Goal: Communication & Community: Answer question/provide support

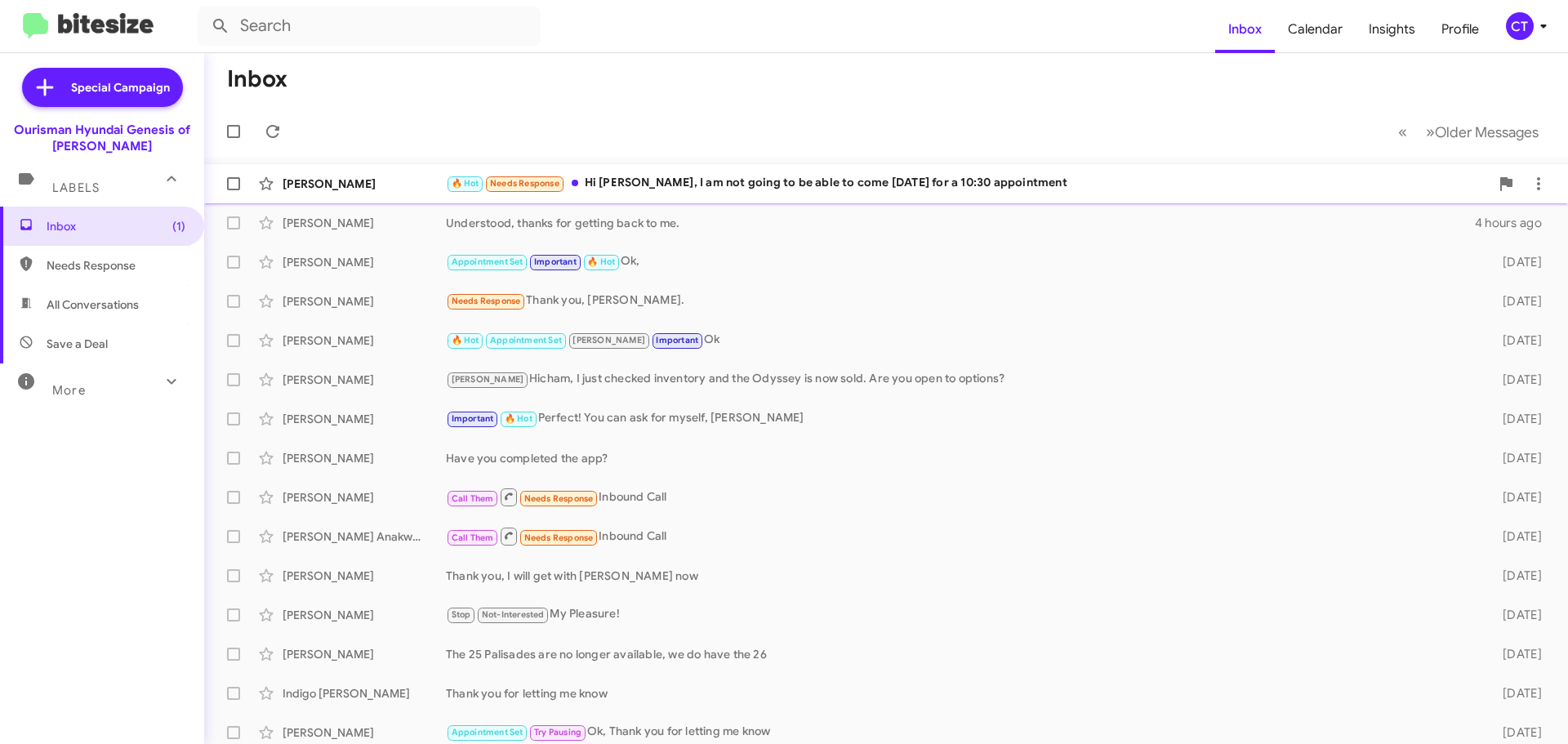
click at [703, 188] on div "🔥 Hot Needs Response Hi Ciara, I am not going to be able to come tomorrow for a…" at bounding box center [967, 183] width 1044 height 19
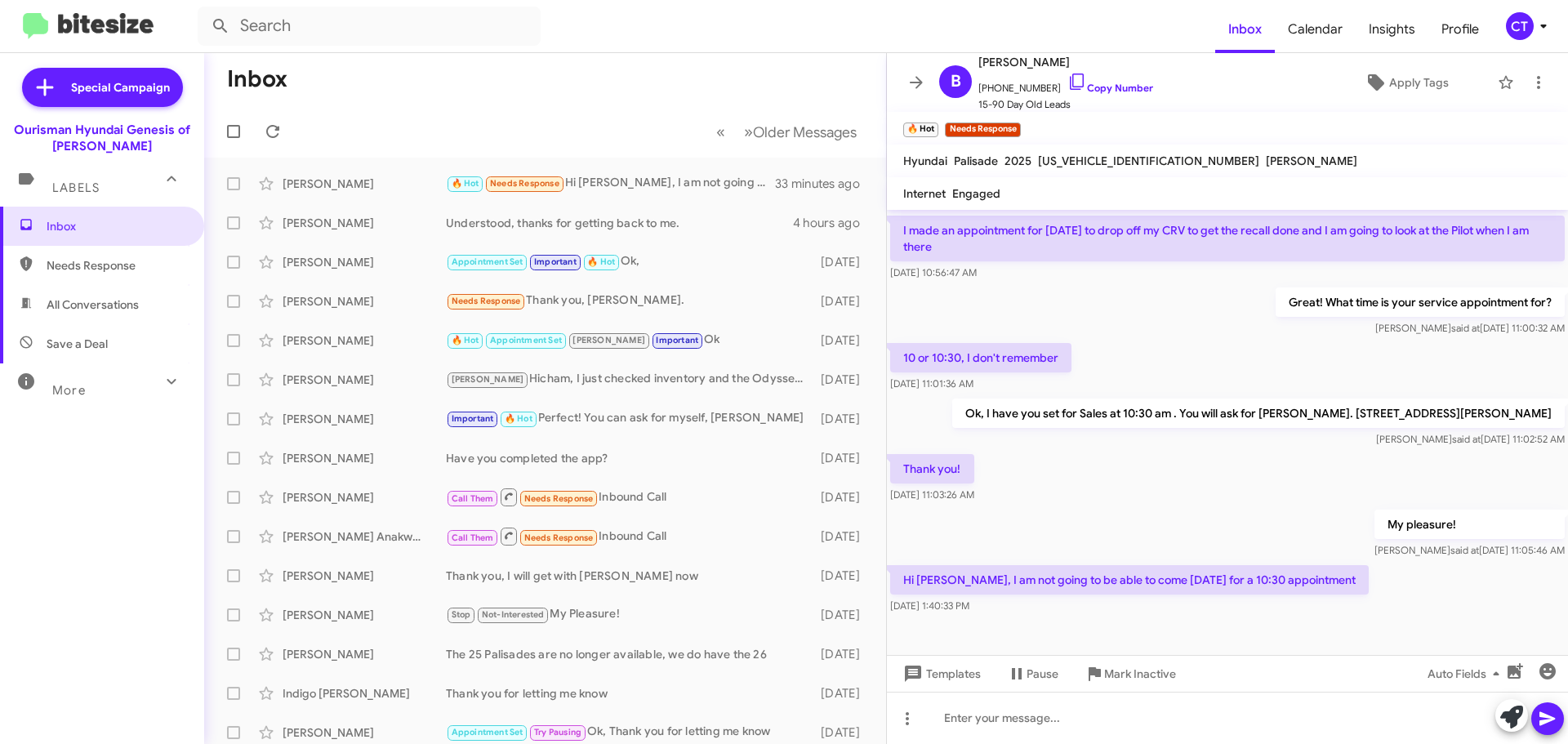
scroll to position [1075, 0]
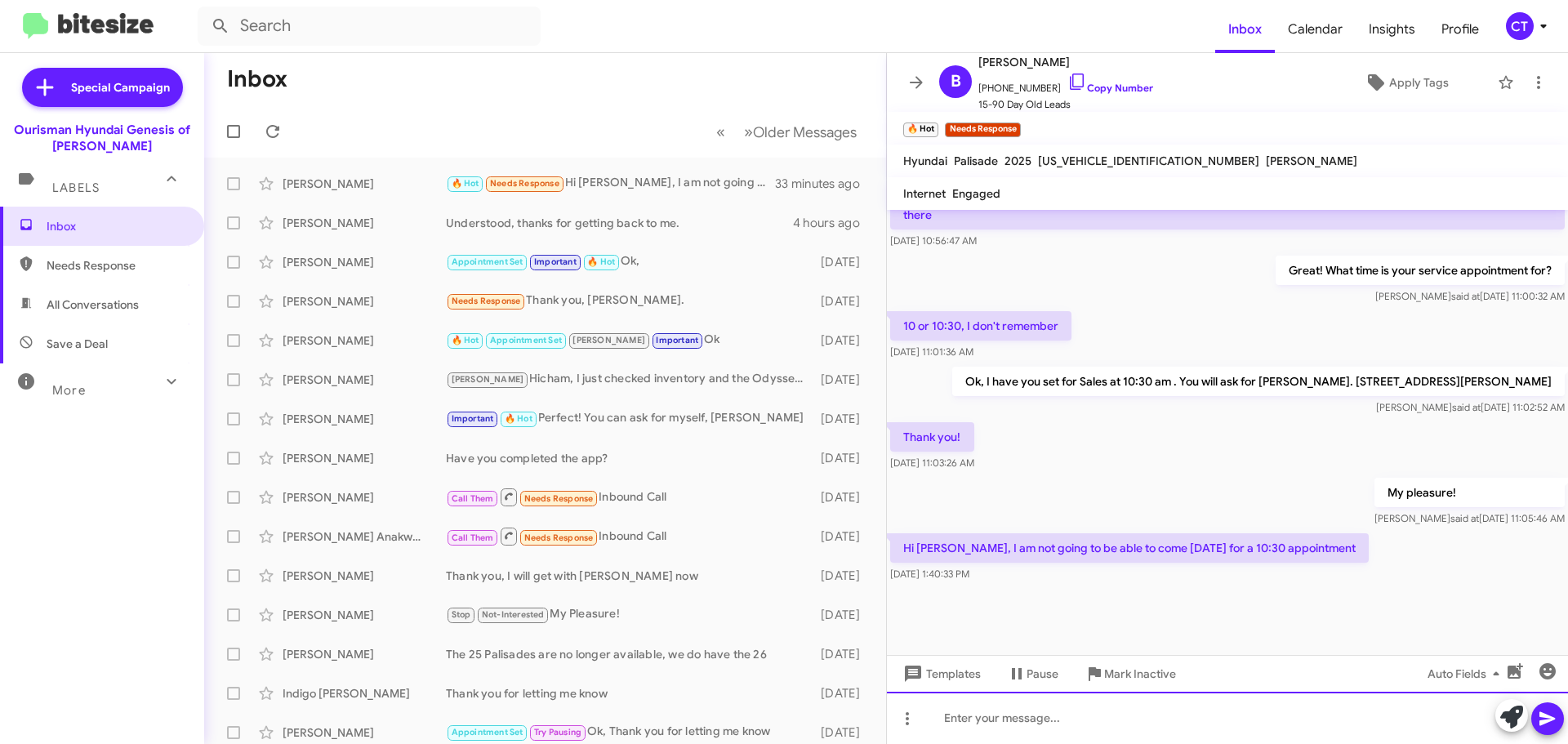
drag, startPoint x: 1034, startPoint y: 719, endPoint x: 1040, endPoint y: 741, distance: 22.8
click at [1033, 719] on div at bounding box center [1227, 718] width 681 height 53
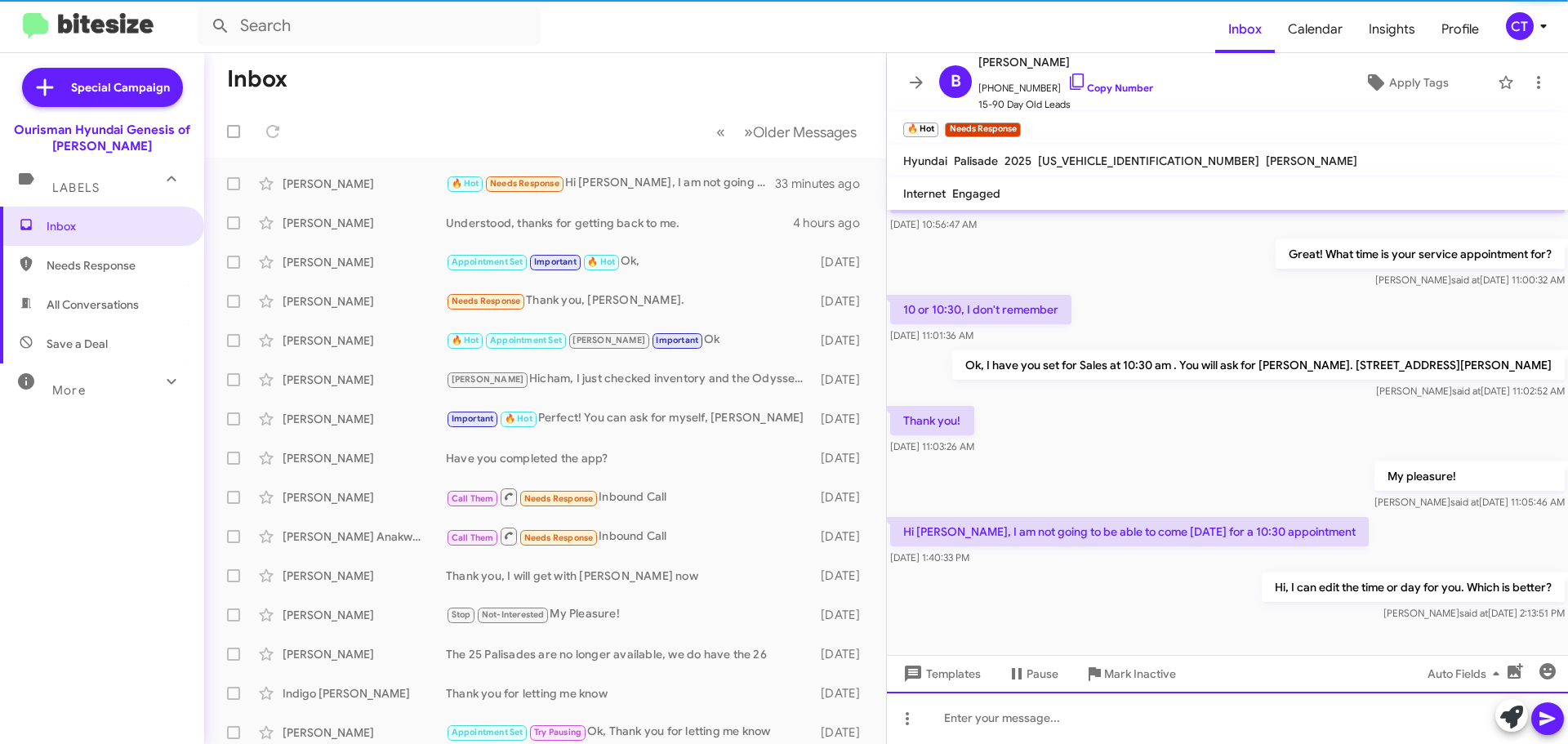
scroll to position [0, 0]
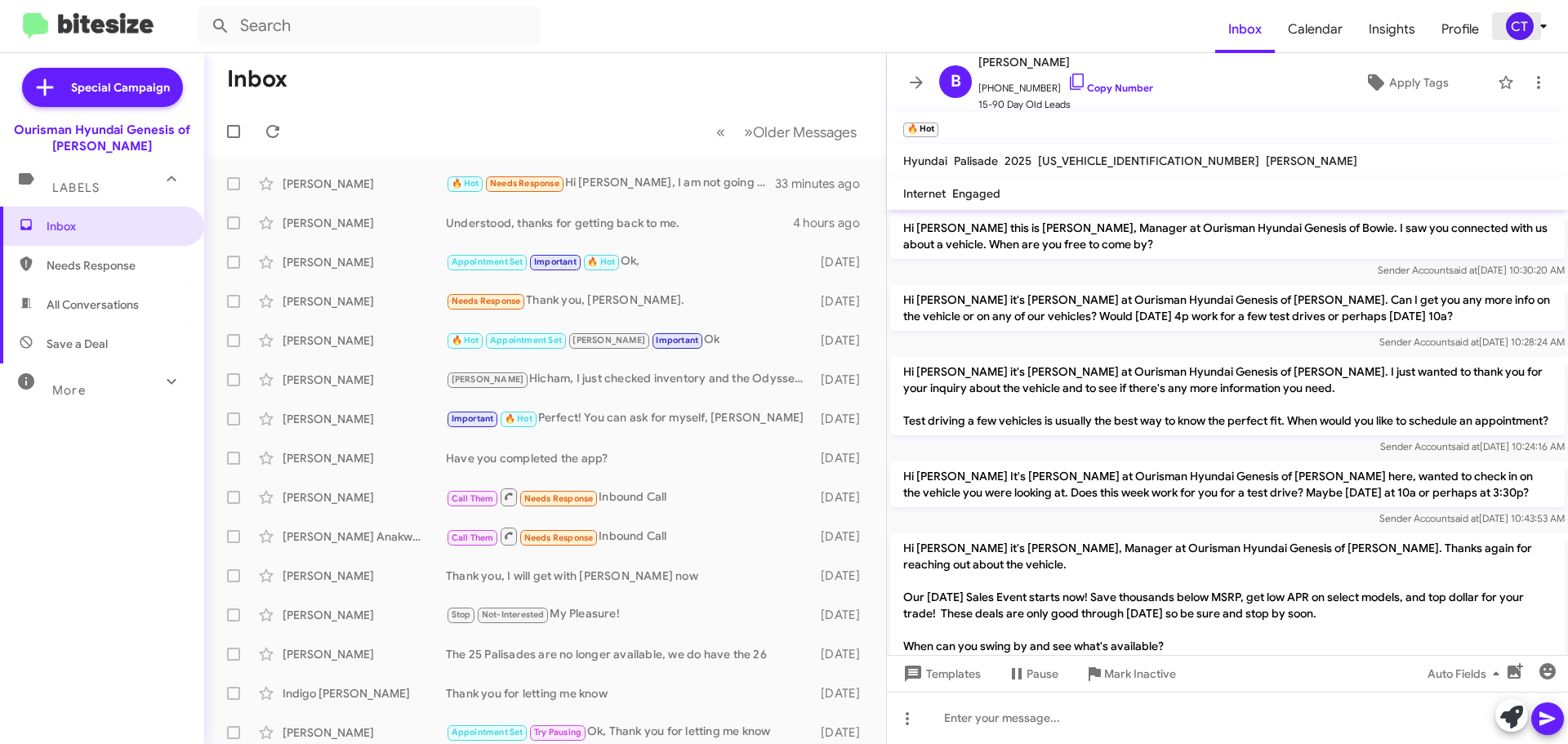
drag, startPoint x: 1536, startPoint y: 25, endPoint x: 1528, endPoint y: 34, distance: 12.0
click at [1534, 24] on icon at bounding box center [1544, 26] width 20 height 20
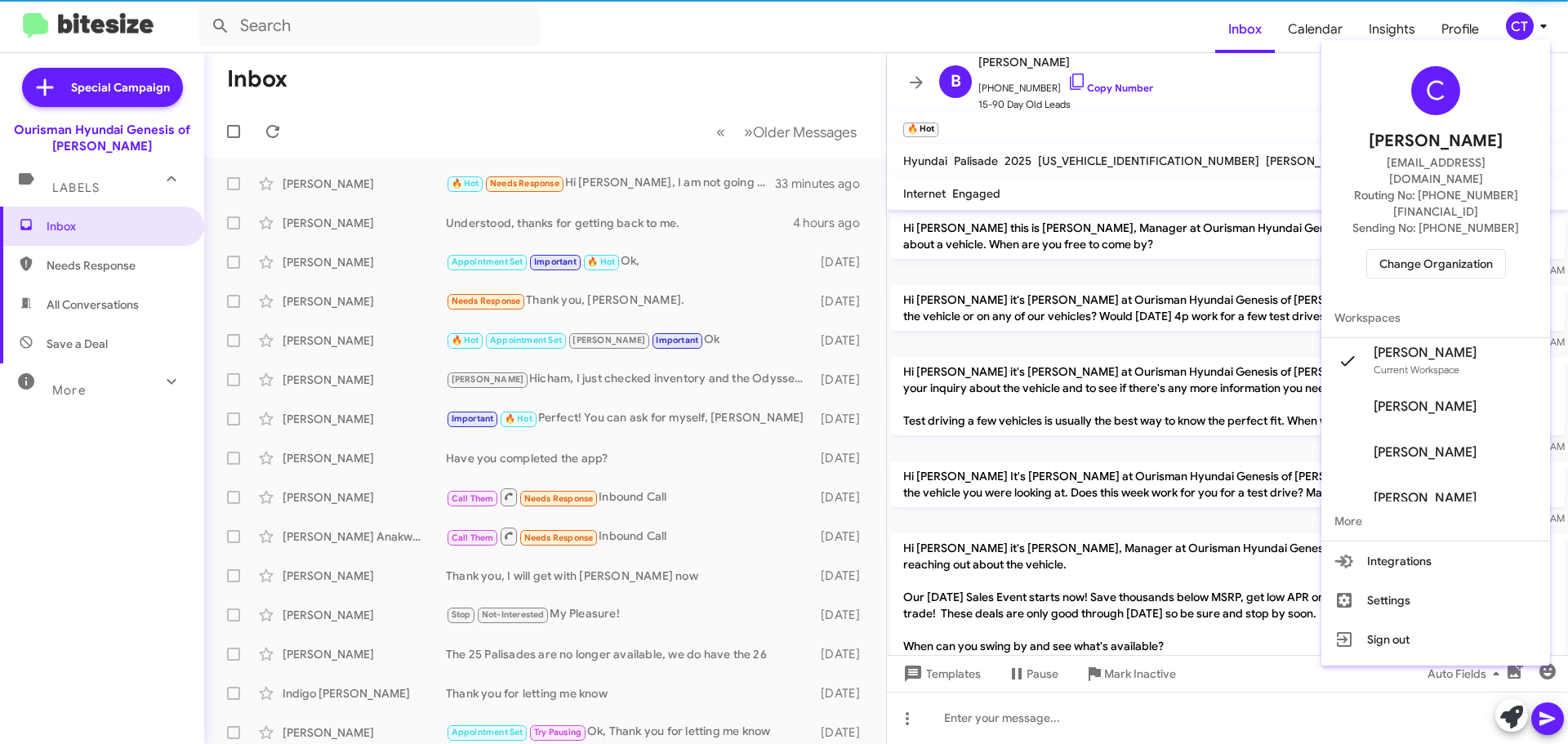
click at [1422, 215] on div "C Ciara Taylor ctaylor@ourismancars.com Routing No: +1 (301) 390-0880 Sending N…" at bounding box center [1436, 172] width 229 height 252
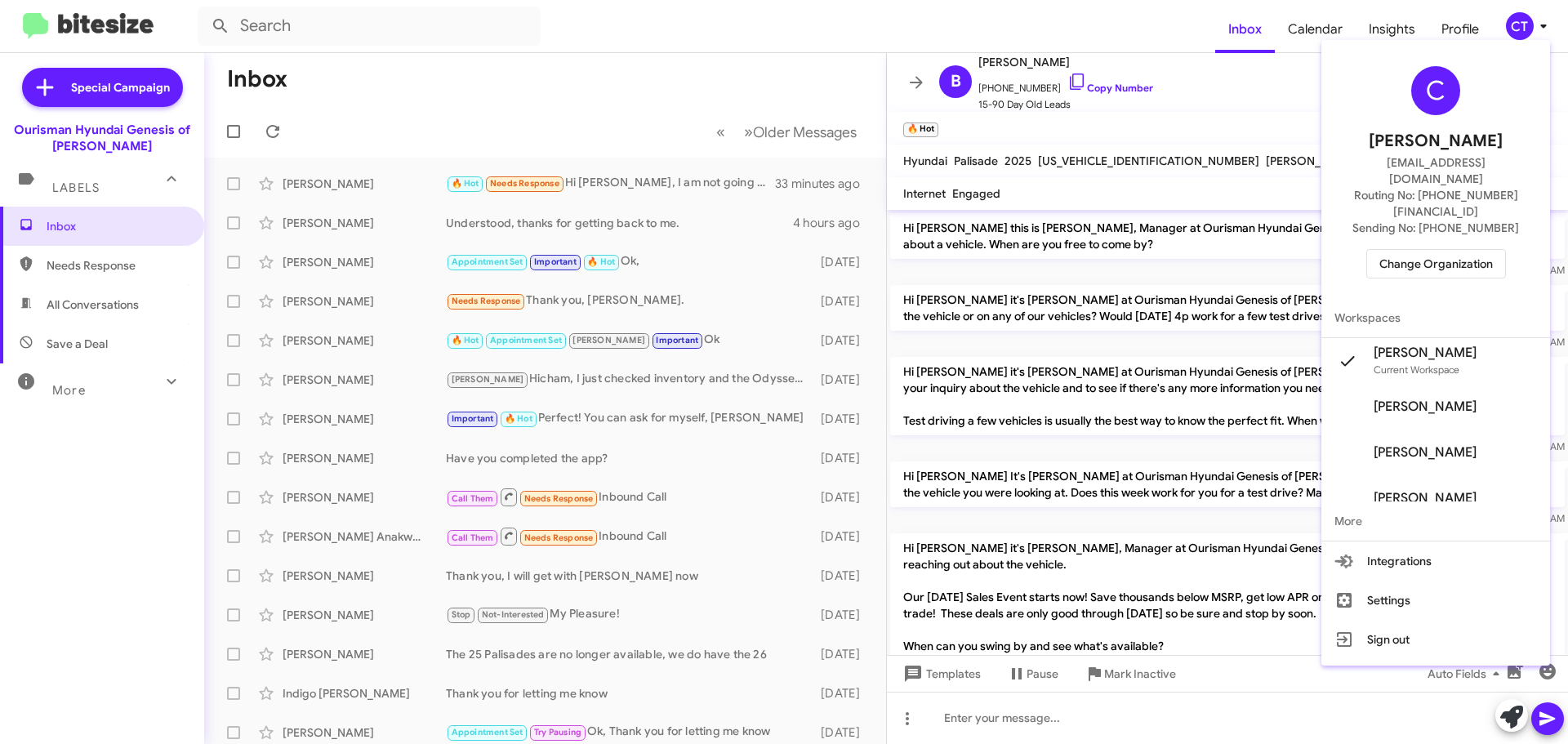
click at [1413, 250] on span "Change Organization" at bounding box center [1436, 263] width 113 height 28
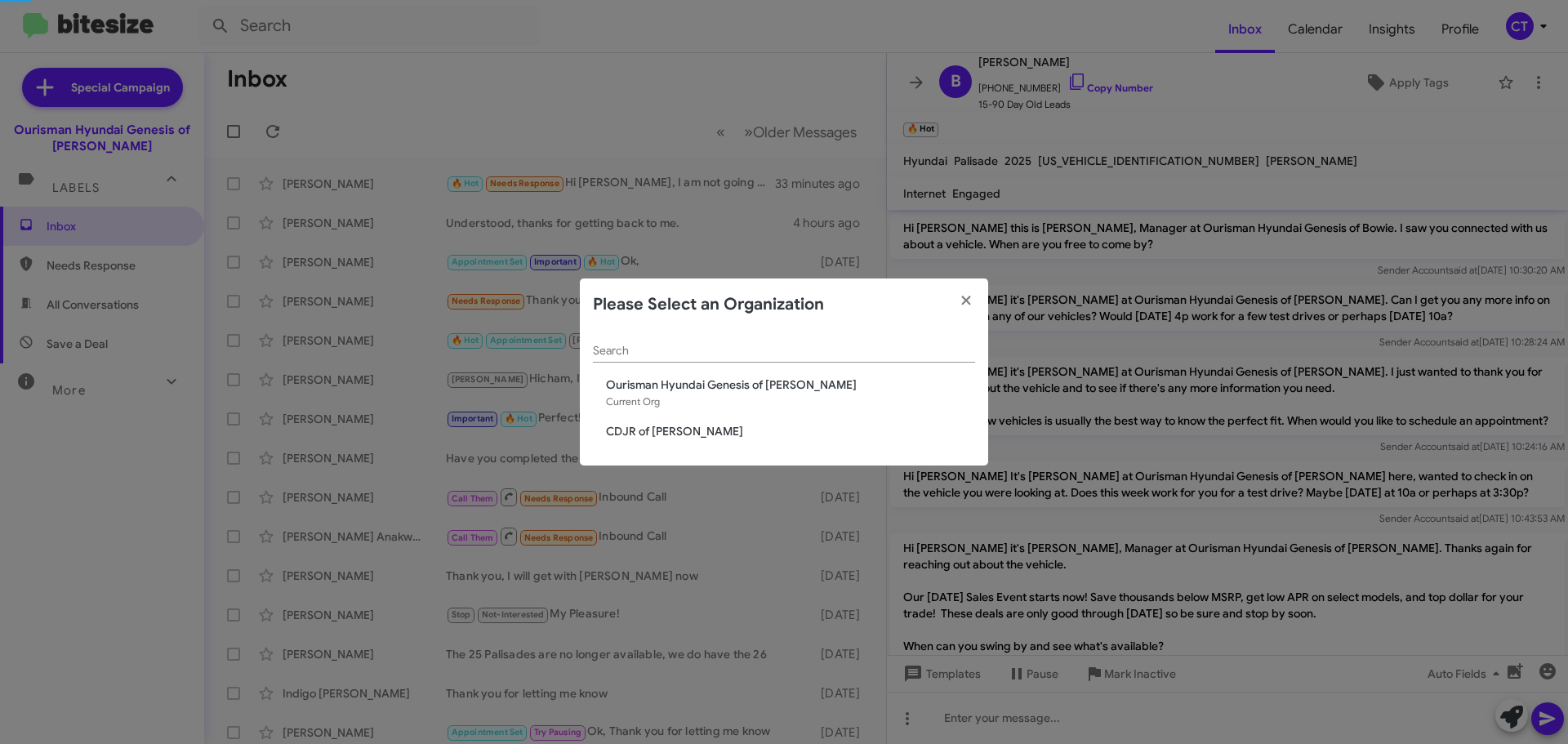
click at [630, 424] on span "CDJR of [PERSON_NAME]" at bounding box center [790, 431] width 369 height 16
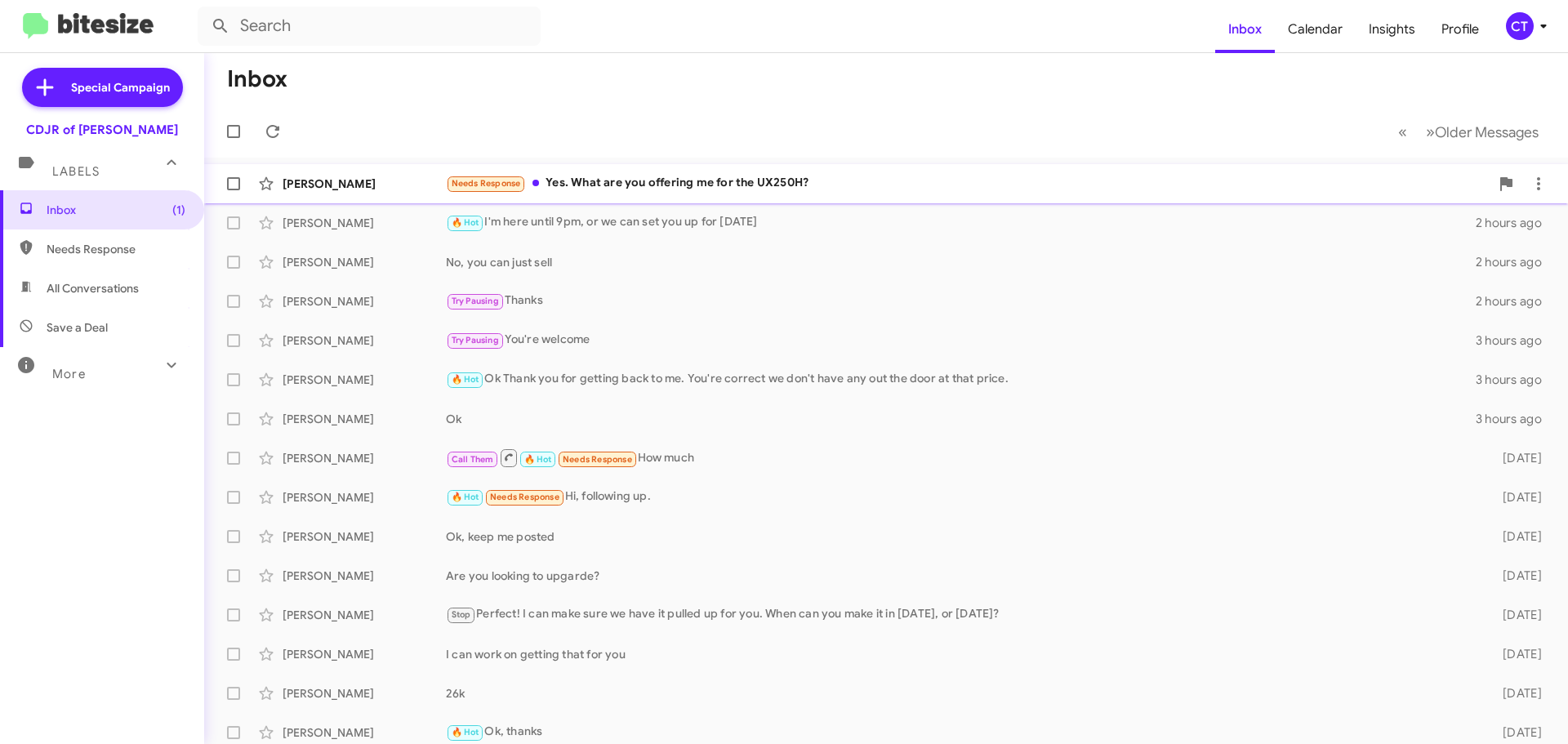
click at [776, 196] on div "Richard Yarian Needs Response Yes. What are you offering me for the UX250H? an …" at bounding box center [886, 184] width 1338 height 33
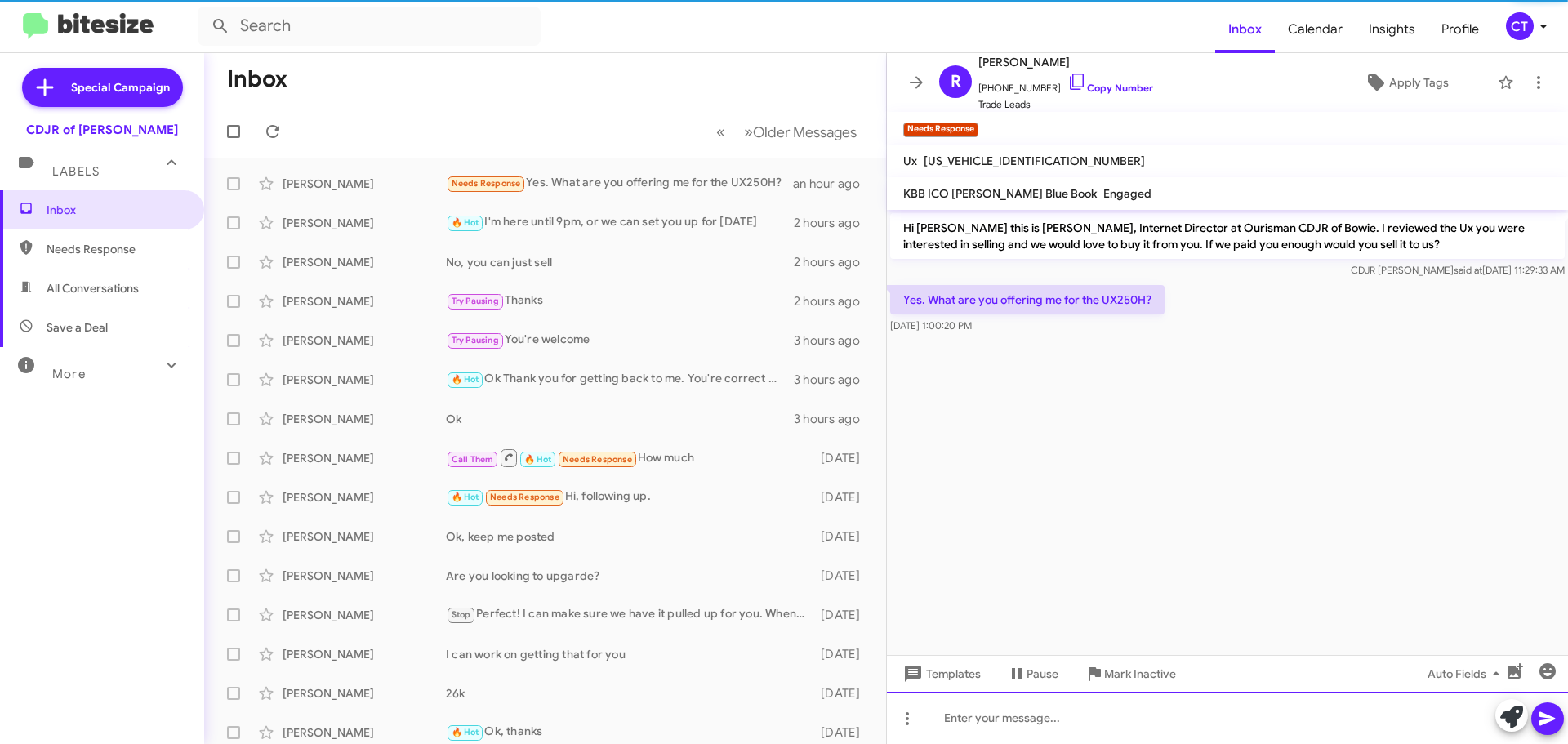
click at [1058, 718] on div at bounding box center [1227, 718] width 681 height 53
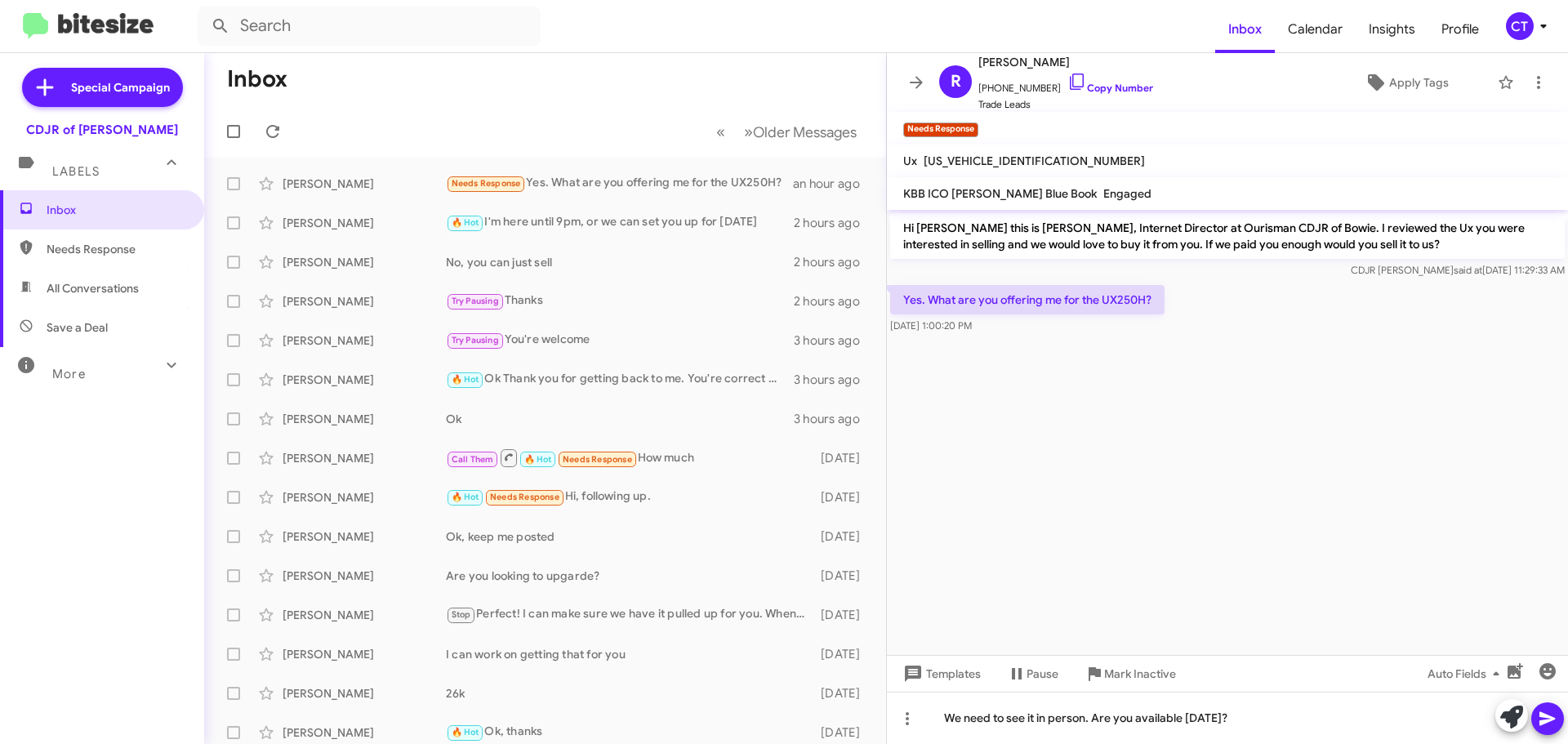
click at [1556, 726] on icon at bounding box center [1547, 719] width 20 height 20
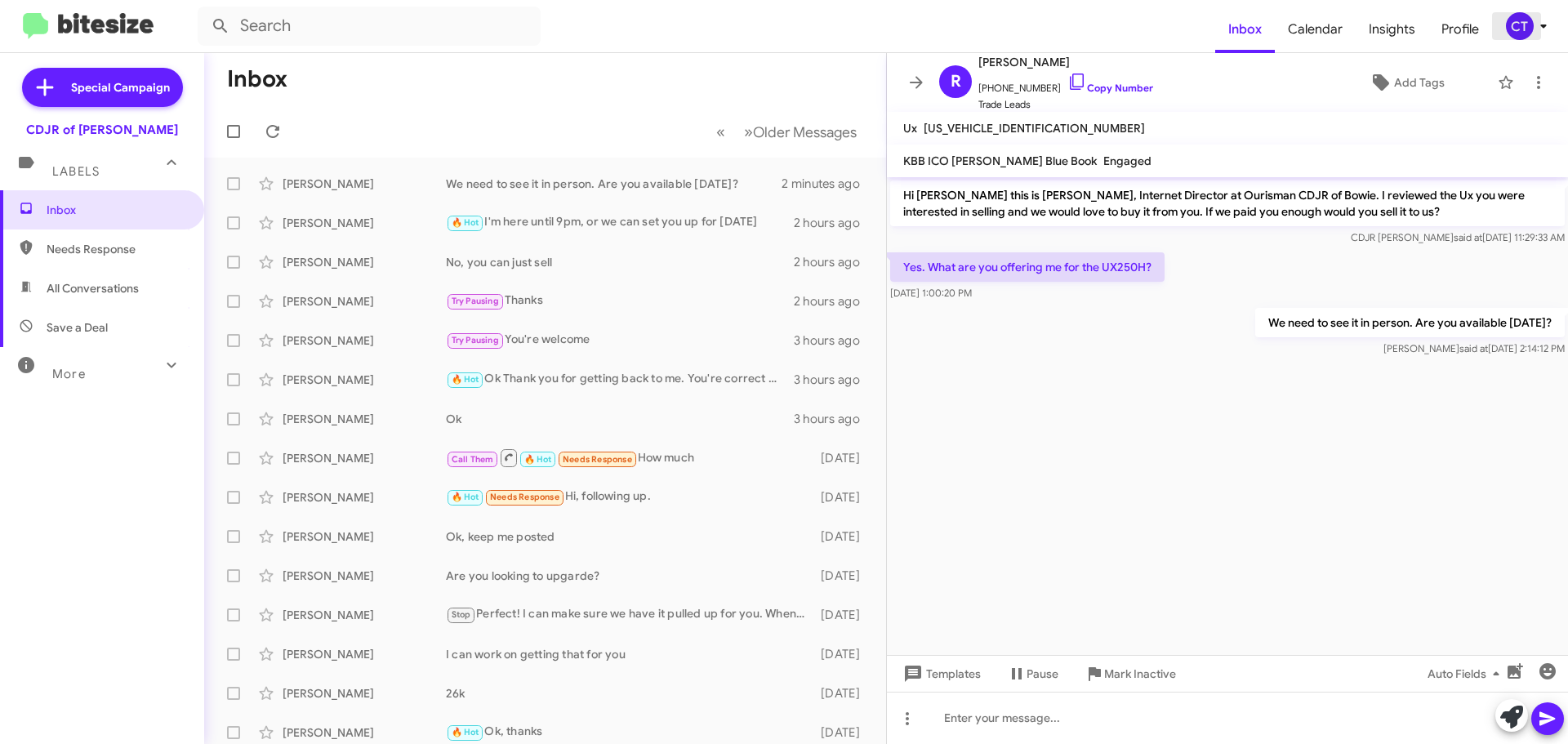
click at [1542, 21] on icon at bounding box center [1544, 26] width 20 height 20
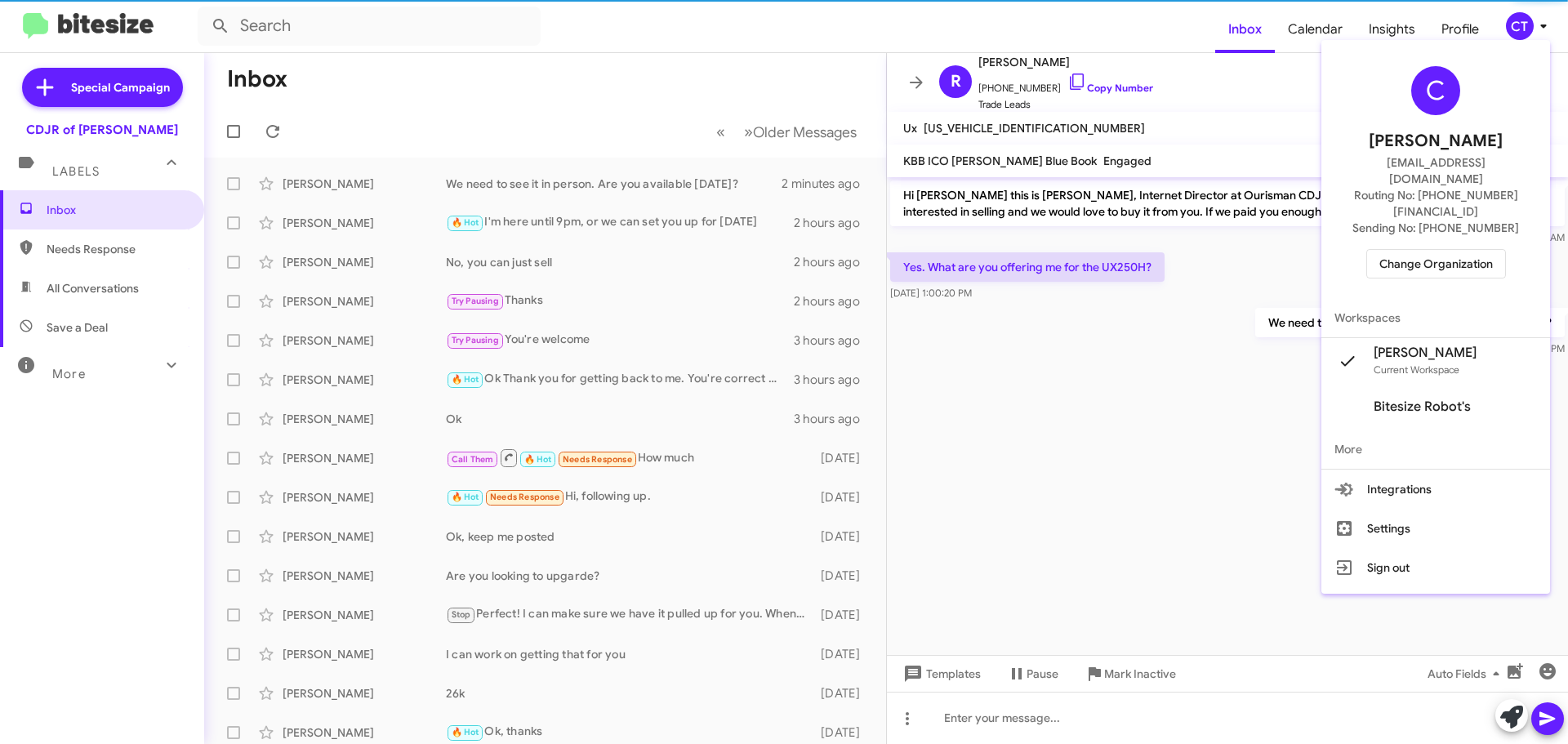
click at [1426, 250] on span "Change Organization" at bounding box center [1436, 263] width 113 height 28
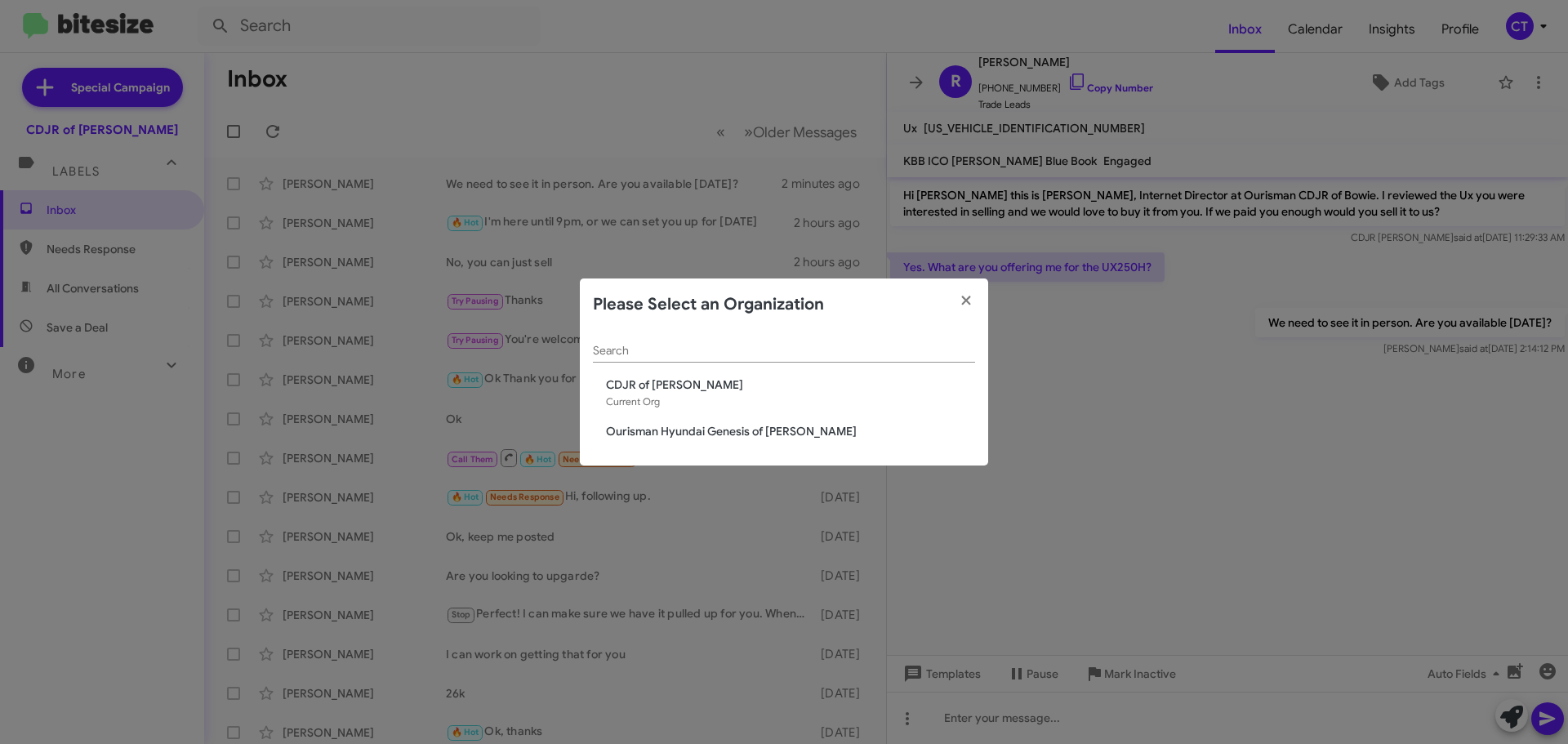
click at [772, 428] on span "Ourisman Hyundai Genesis of [PERSON_NAME]" at bounding box center [790, 431] width 369 height 16
